Goal: Transaction & Acquisition: Book appointment/travel/reservation

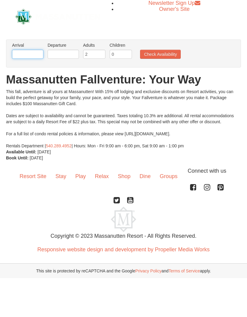
click at [34, 51] on input "text" at bounding box center [27, 54] width 31 height 9
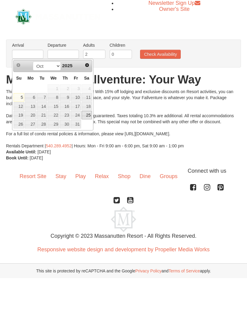
click at [90, 115] on link "25" at bounding box center [87, 115] width 10 height 8
type input "[DATE]"
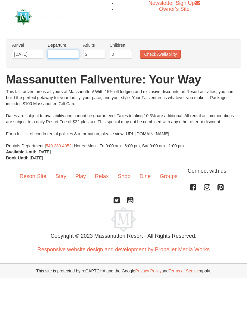
click at [70, 52] on input "text" at bounding box center [63, 54] width 31 height 9
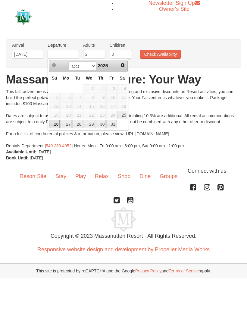
click at [58, 124] on link "26" at bounding box center [54, 124] width 11 height 8
type input "10/26/2025"
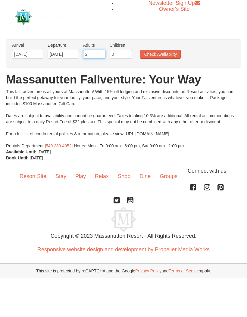
click at [94, 55] on input "2" at bounding box center [94, 54] width 22 height 9
type input "4"
click at [31, 54] on input "[DATE]" at bounding box center [27, 54] width 31 height 9
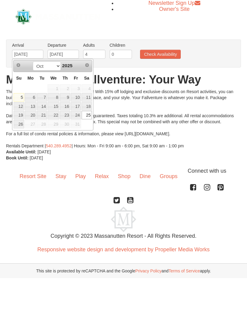
click at [174, 55] on button "Check Availability" at bounding box center [160, 54] width 41 height 9
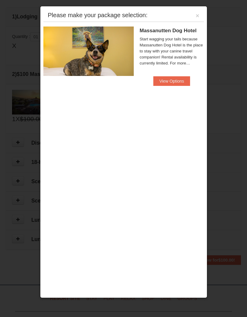
scroll to position [164, 0]
click at [176, 83] on button "View Options" at bounding box center [171, 81] width 37 height 10
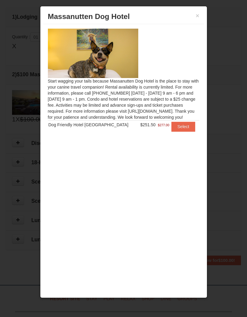
click at [188, 125] on button "Select" at bounding box center [183, 127] width 24 height 10
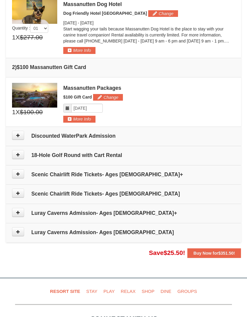
scroll to position [197, 0]
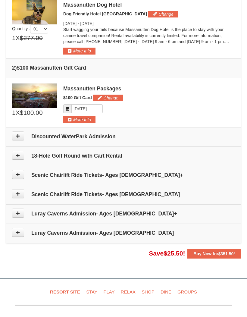
click at [37, 139] on h4 "Discounted WaterPark Admission" at bounding box center [123, 136] width 223 height 6
click at [19, 133] on button at bounding box center [18, 135] width 12 height 9
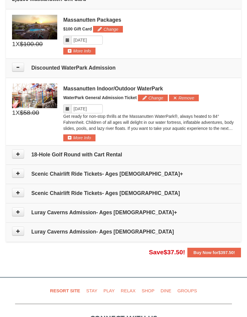
click at [17, 152] on icon at bounding box center [18, 154] width 4 height 4
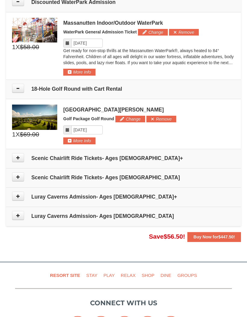
click at [19, 157] on icon at bounding box center [18, 157] width 4 height 4
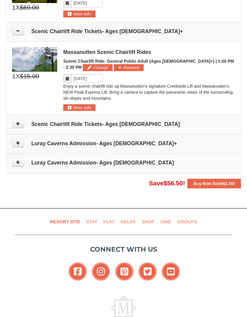
scroll to position [459, 0]
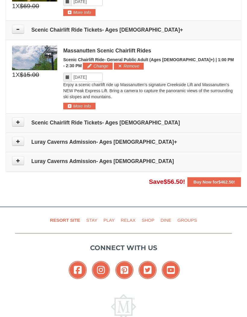
click at [18, 139] on icon at bounding box center [18, 141] width 4 height 4
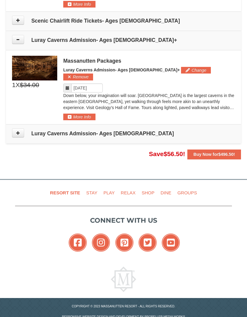
click at [17, 131] on icon at bounding box center [18, 133] width 4 height 4
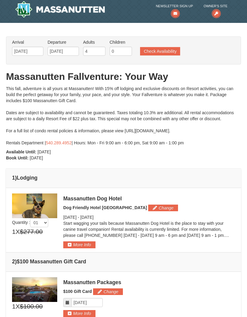
scroll to position [0, 0]
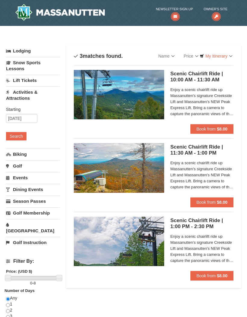
click at [227, 127] on strong "$8.00" at bounding box center [222, 129] width 11 height 5
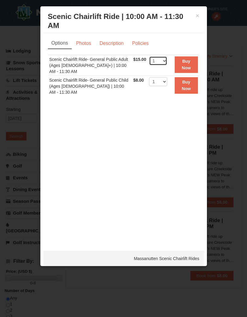
click at [167, 60] on select "1 2 3 4 5 6 7 8 9 10 11 12 13 14 15 16 17 18 19 20 21 22" at bounding box center [158, 60] width 18 height 9
click at [166, 61] on select "1 2 3 4 5 6 7 8 9 10 11 12 13 14 15 16 17 18 19 20 21 22" at bounding box center [158, 60] width 18 height 9
click at [164, 61] on select "1 2 3 4 5 6 7 8 9 10 11 12 13 14 15 16 17 18 19 20 21 22" at bounding box center [158, 60] width 18 height 9
select select "4"
click at [167, 81] on select "1 2 3 4 5 6 7 8 9 10 11 12 13 14 15 16 17 18 19 20 21 22" at bounding box center [158, 81] width 18 height 9
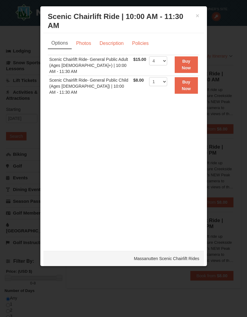
click at [188, 64] on button "Buy Now" at bounding box center [186, 64] width 23 height 17
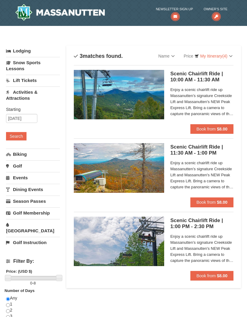
click at [224, 129] on strong "$8.00" at bounding box center [222, 129] width 11 height 5
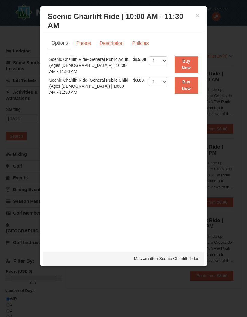
click at [197, 15] on button "×" at bounding box center [198, 16] width 4 height 6
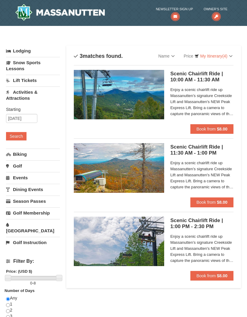
click at [227, 131] on button "Book from $8.00" at bounding box center [211, 129] width 43 height 10
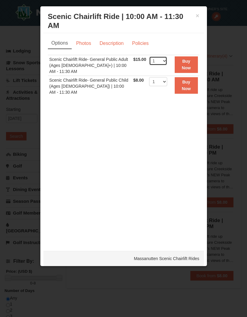
click at [167, 60] on select "1 2 3 4 5 6 7 8 9 10 11 12 13 14 15 16 17 18 19 20 21 22" at bounding box center [158, 60] width 18 height 9
click at [166, 61] on select "1 2 3 4 5 6 7 8 9 10 11 12 13 14 15 16 17 18 19 20 21 22" at bounding box center [158, 60] width 18 height 9
click at [162, 62] on select "1 2 3 4 5 6 7 8 9 10 11 12 13 14 15 16 17 18 19 20 21 22" at bounding box center [158, 60] width 18 height 9
select select "4"
click at [188, 63] on strong "Buy Now" at bounding box center [186, 64] width 9 height 11
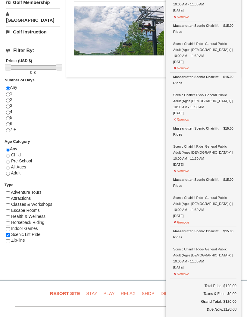
scroll to position [211, 0]
click at [9, 221] on input "checkbox" at bounding box center [8, 223] width 4 height 4
checkbox input "true"
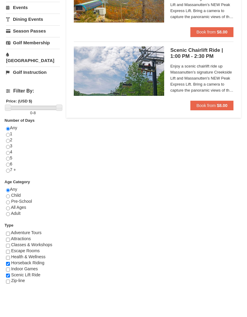
scroll to position [173, 0]
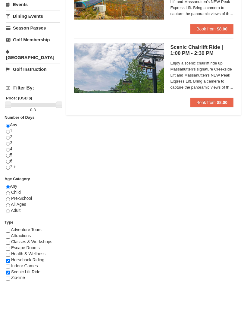
click at [9, 264] on input "checkbox" at bounding box center [8, 266] width 4 height 4
checkbox input "true"
click at [9, 259] on input "checkbox" at bounding box center [8, 261] width 4 height 4
checkbox input "false"
click at [8, 265] on input "checkbox" at bounding box center [8, 266] width 4 height 4
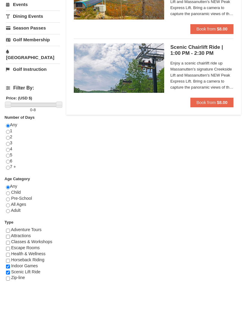
checkbox input "false"
click at [9, 271] on input "checkbox" at bounding box center [8, 273] width 4 height 4
checkbox input "false"
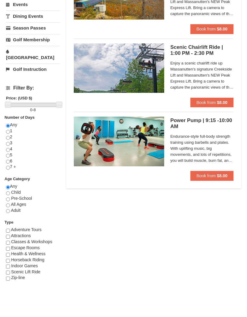
click at [8, 253] on input "checkbox" at bounding box center [8, 255] width 4 height 4
checkbox input "true"
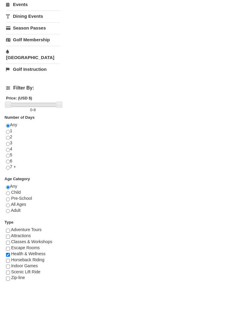
click at [8, 247] on input "checkbox" at bounding box center [8, 249] width 4 height 4
checkbox input "true"
click at [8, 241] on input "checkbox" at bounding box center [8, 243] width 4 height 4
checkbox input "true"
click at [8, 253] on input "checkbox" at bounding box center [8, 255] width 4 height 4
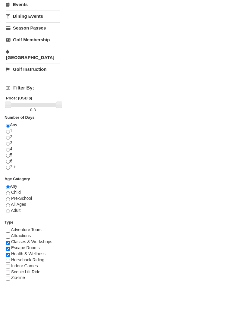
checkbox input "false"
click at [8, 247] on input "checkbox" at bounding box center [8, 249] width 4 height 4
checkbox input "false"
click at [9, 241] on input "checkbox" at bounding box center [8, 243] width 4 height 4
checkbox input "false"
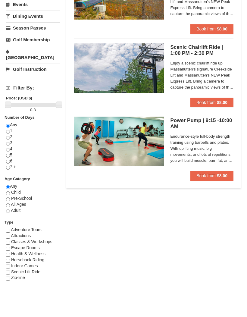
click at [8, 259] on input "checkbox" at bounding box center [8, 261] width 4 height 4
checkbox input "true"
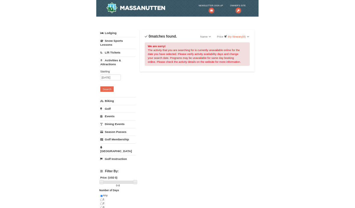
scroll to position [0, 0]
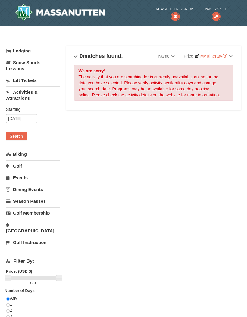
click at [167, 311] on div "Lodging Arrival Please format dates MM/DD/YYYY Please format dates MM/DD/YYYY 1…" at bounding box center [123, 257] width 235 height 425
